Goal: Check status: Check status

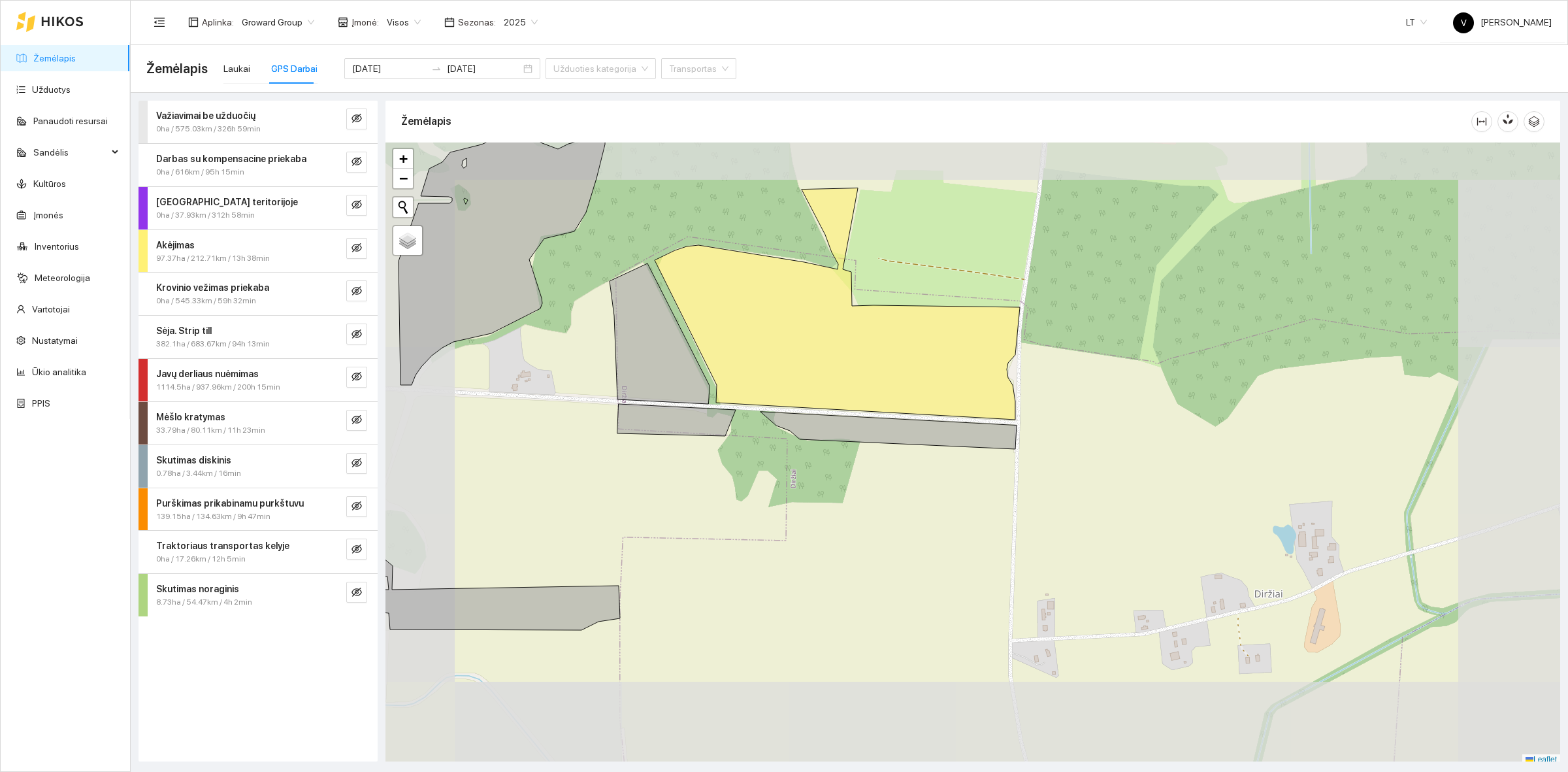
scroll to position [4, 0]
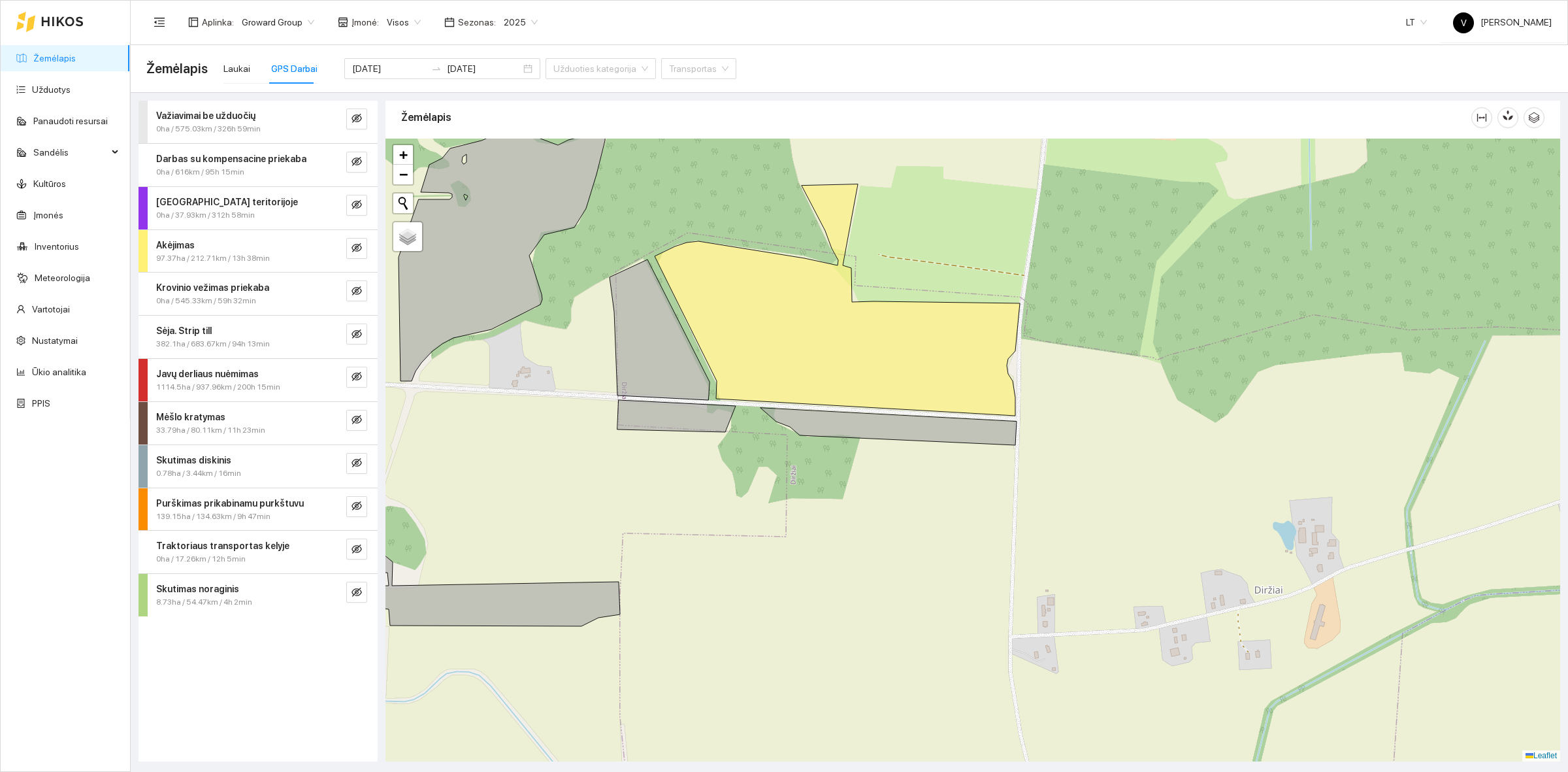
click at [51, 64] on link "Žemėlapis" at bounding box center [55, 58] width 43 height 11
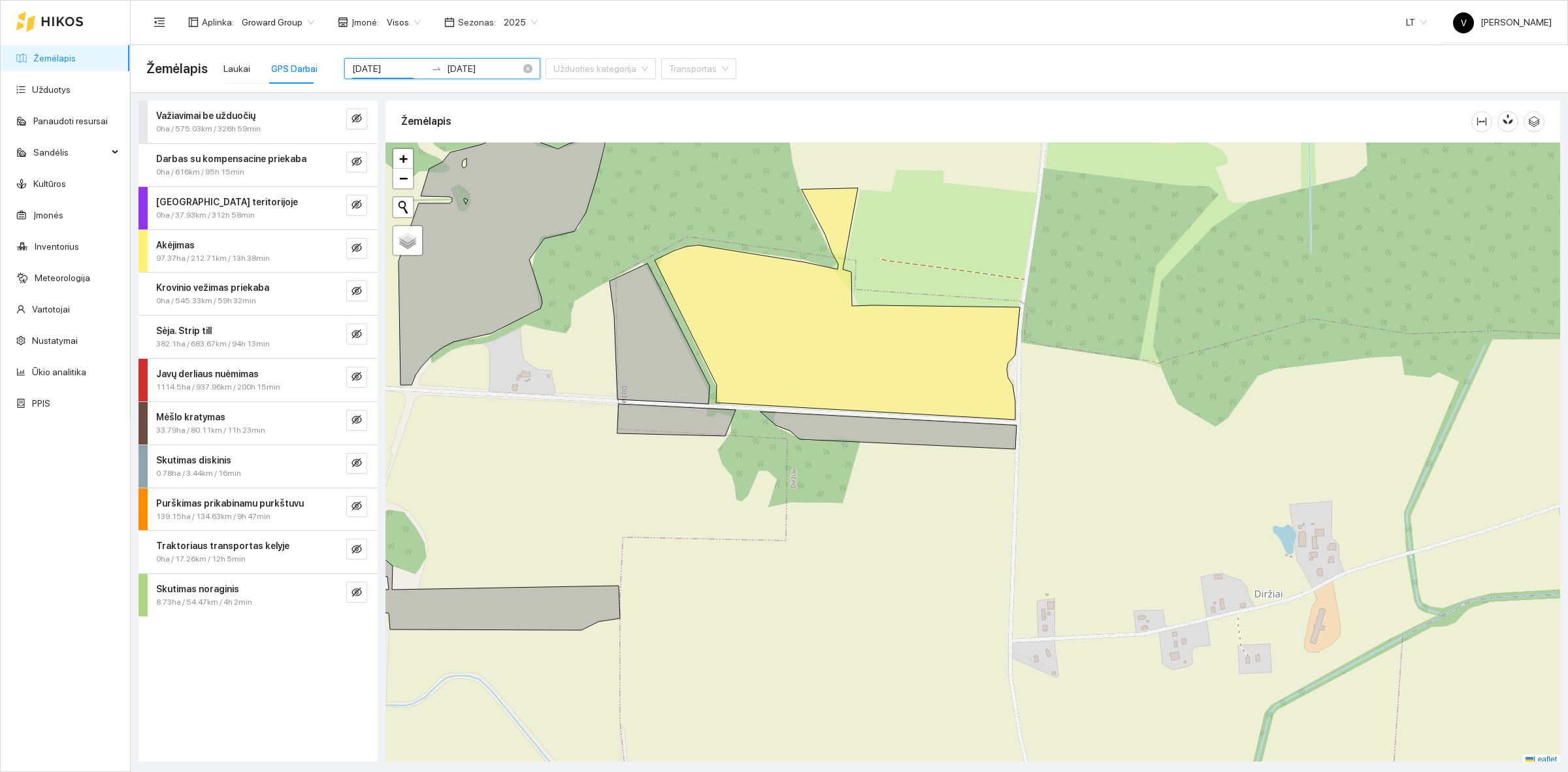
click at [387, 66] on input "[DATE]" at bounding box center [389, 69] width 74 height 15
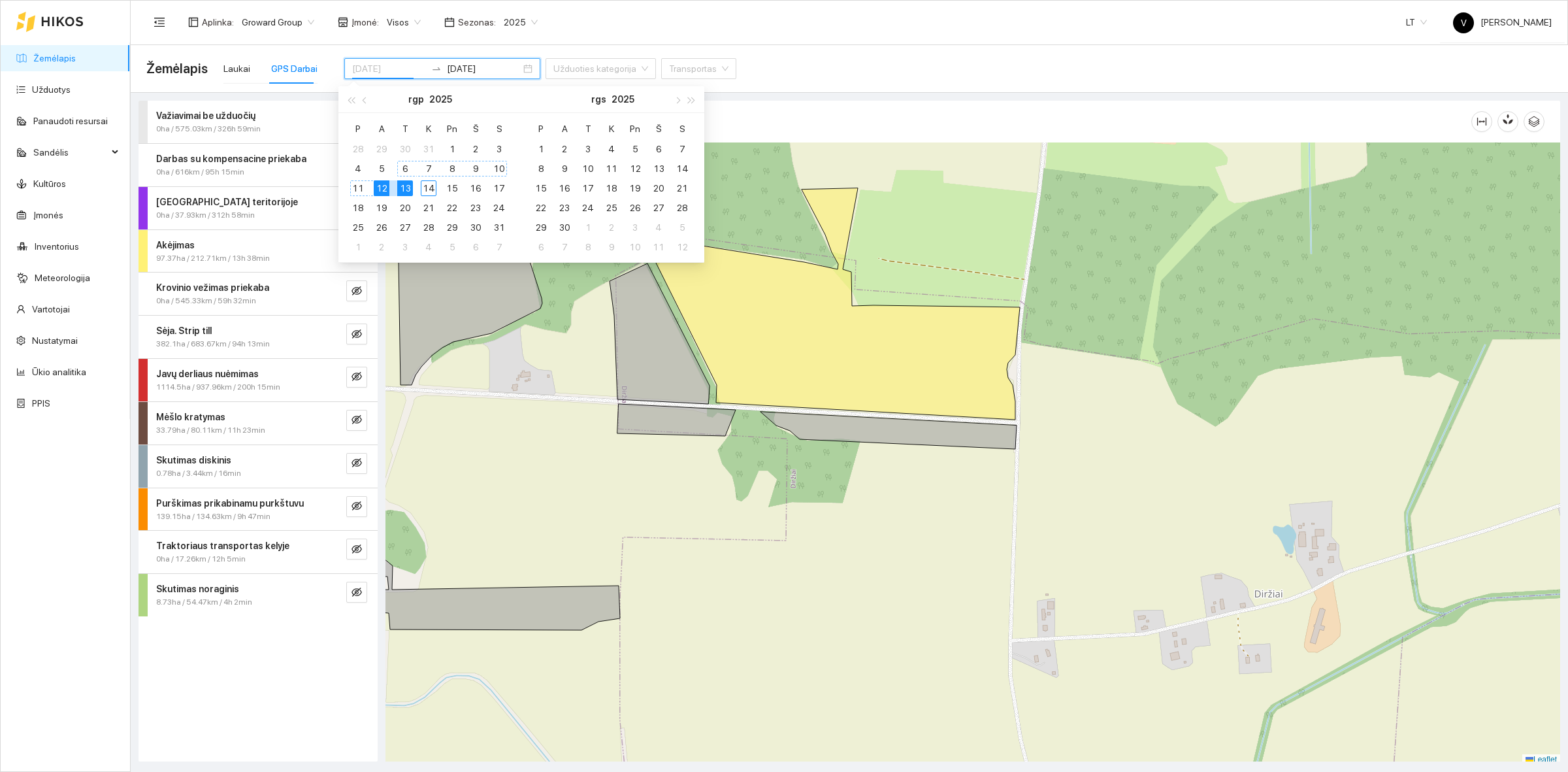
type input "[DATE]"
click at [402, 182] on div "13" at bounding box center [405, 188] width 16 height 16
type input "[DATE]"
click at [403, 187] on div "13" at bounding box center [405, 188] width 16 height 16
